Goal: Obtain resource: Download file/media

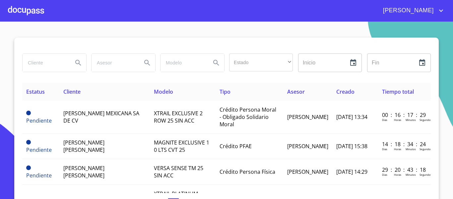
click at [29, 12] on div at bounding box center [26, 10] width 36 height 21
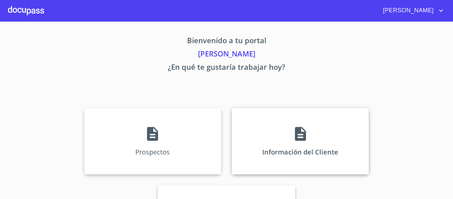
click at [257, 138] on div "Información del Cliente" at bounding box center [300, 141] width 137 height 66
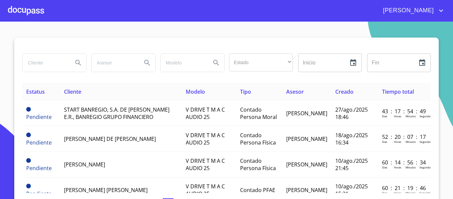
click at [43, 64] on input "search" at bounding box center [45, 63] width 45 height 18
type input "easy"
click at [74, 61] on icon "Search" at bounding box center [78, 63] width 8 height 8
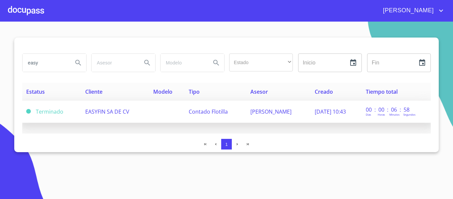
click at [202, 118] on td "Contado Flotilla" at bounding box center [216, 112] width 62 height 22
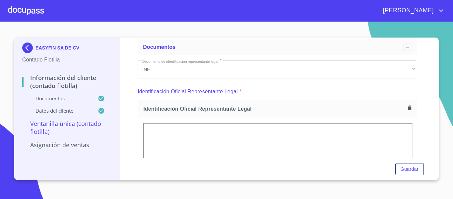
scroll to position [133, 0]
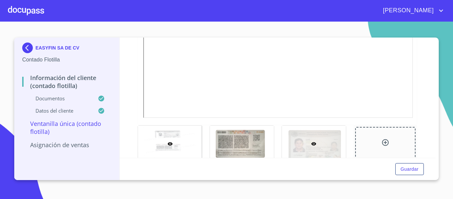
click at [311, 146] on icon at bounding box center [313, 143] width 5 height 5
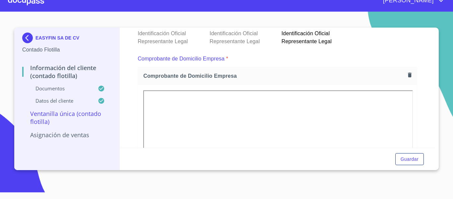
scroll to position [179, 0]
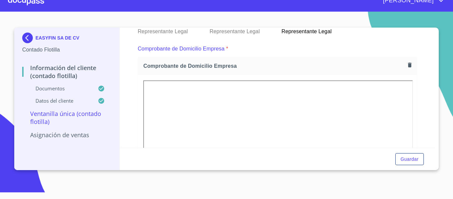
click at [34, 5] on div at bounding box center [26, 0] width 36 height 21
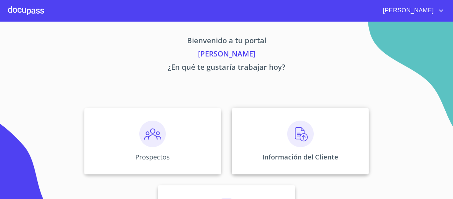
click at [278, 144] on div "Información del Cliente" at bounding box center [300, 141] width 137 height 66
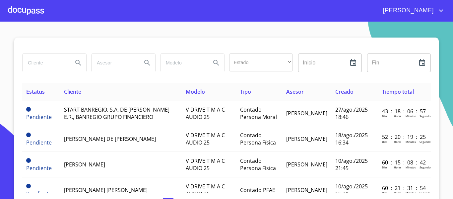
click at [33, 63] on input "search" at bounding box center [45, 63] width 45 height 18
type input "def"
click at [75, 62] on icon "Search" at bounding box center [78, 63] width 6 height 6
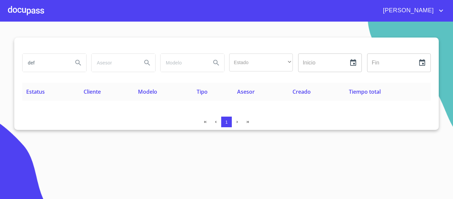
click at [25, 10] on div at bounding box center [26, 10] width 36 height 21
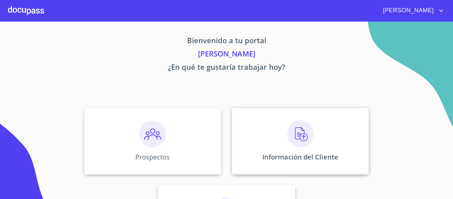
click at [277, 162] on div "Información del Cliente" at bounding box center [300, 141] width 137 height 66
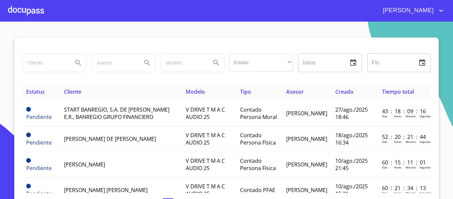
click at [46, 67] on input "search" at bounding box center [45, 63] width 45 height 18
type input "easy"
click at [77, 63] on icon "Search" at bounding box center [78, 63] width 6 height 6
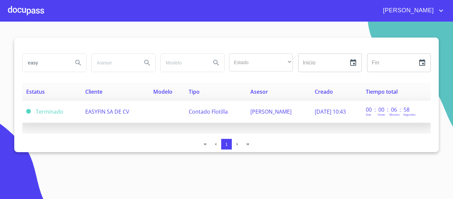
click at [205, 110] on span "Contado Flotilla" at bounding box center [208, 111] width 39 height 7
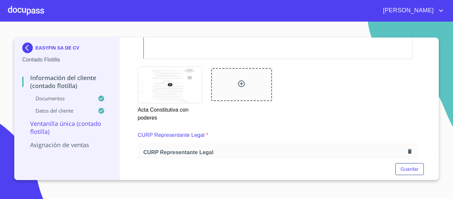
scroll to position [1082, 0]
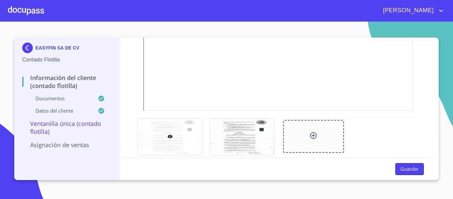
click at [407, 172] on span "Guardar" at bounding box center [410, 169] width 18 height 8
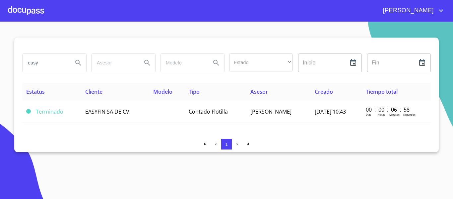
click at [41, 59] on input "easy" at bounding box center [45, 63] width 45 height 18
type input "e"
type input "DETLEF"
click at [75, 64] on icon "Search" at bounding box center [78, 63] width 8 height 8
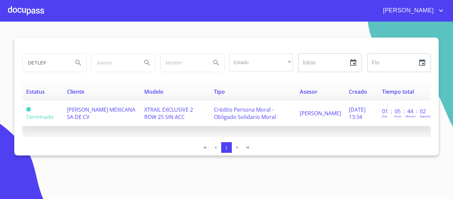
click at [248, 114] on span "Crédito Persona Moral - Obligado Solidario Moral" at bounding box center [245, 113] width 62 height 15
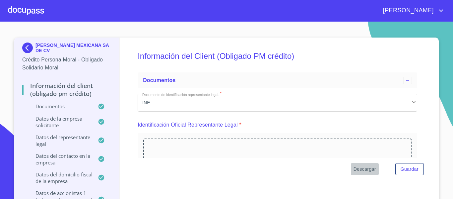
click at [365, 170] on span "Descargar" at bounding box center [365, 169] width 23 height 8
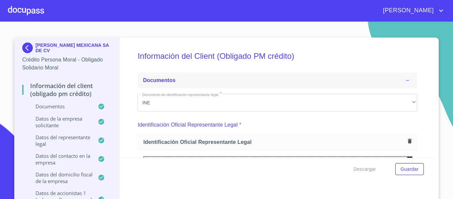
scroll to position [100, 0]
